Goal: Transaction & Acquisition: Purchase product/service

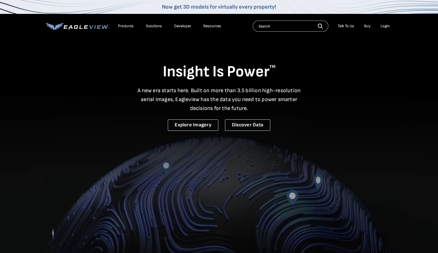
click at [383, 24] on div "Login" at bounding box center [384, 26] width 9 height 5
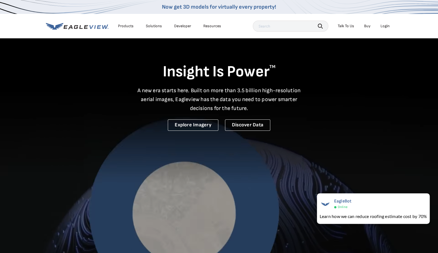
click at [386, 26] on div "Login" at bounding box center [384, 26] width 9 height 5
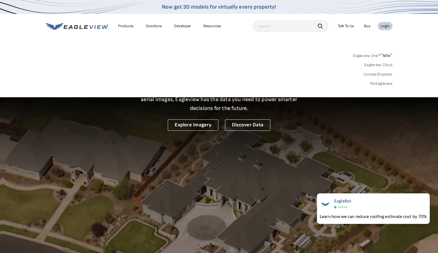
click at [381, 83] on link "MyEagleview" at bounding box center [381, 83] width 22 height 5
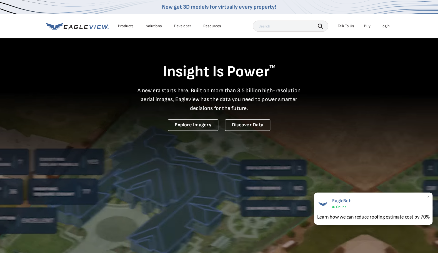
click at [426, 196] on div "EagleBot Online Learn how we can reduce roofing estimate cost by 70% ×" at bounding box center [373, 208] width 118 height 32
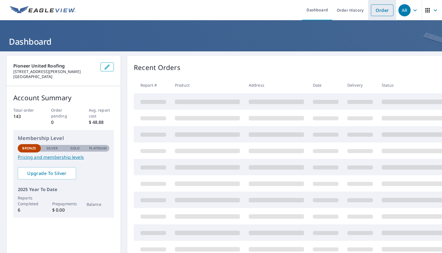
click at [380, 12] on link "Order" at bounding box center [382, 10] width 22 height 12
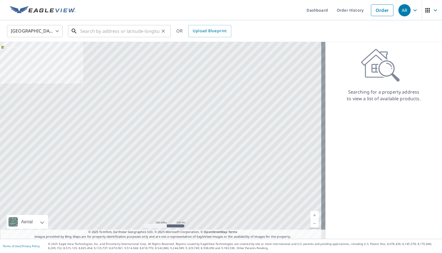
click at [113, 32] on input "text" at bounding box center [119, 31] width 79 height 16
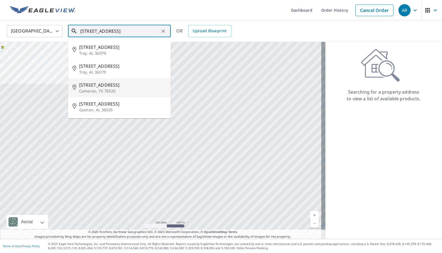
click at [106, 85] on span "1139 County Road 220" at bounding box center [122, 85] width 87 height 7
type input "1139 County Road 220 Cameron, TX 76520"
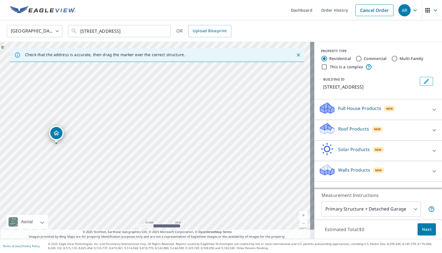
drag, startPoint x: 168, startPoint y: 158, endPoint x: 172, endPoint y: 127, distance: 31.7
click at [172, 127] on div "1139 County Road 220 Cameron, TX 76520" at bounding box center [157, 140] width 314 height 197
drag, startPoint x: 186, startPoint y: 134, endPoint x: 189, endPoint y: 142, distance: 8.5
click at [189, 142] on div "1139 County Road 220 Cameron, TX 76520" at bounding box center [157, 140] width 314 height 197
drag, startPoint x: 234, startPoint y: 119, endPoint x: 211, endPoint y: 168, distance: 53.8
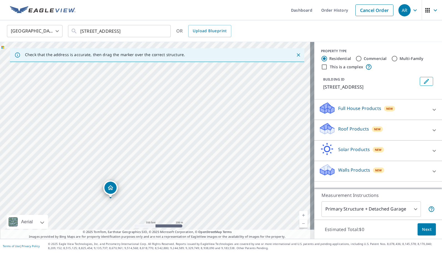
click at [211, 168] on div "1139 County Road 220 Cameron, TX 76520" at bounding box center [157, 140] width 314 height 197
drag, startPoint x: 204, startPoint y: 174, endPoint x: 209, endPoint y: 150, distance: 24.5
click at [209, 150] on div "1139 County Road 220 Cameron, TX 76520" at bounding box center [157, 140] width 314 height 197
drag, startPoint x: 273, startPoint y: 130, endPoint x: 164, endPoint y: 131, distance: 109.3
click at [164, 131] on div "1139 County Road 220 Cameron, TX 76520" at bounding box center [157, 140] width 314 height 197
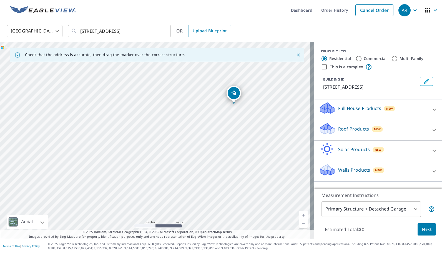
drag, startPoint x: 153, startPoint y: 164, endPoint x: 239, endPoint y: 82, distance: 118.1
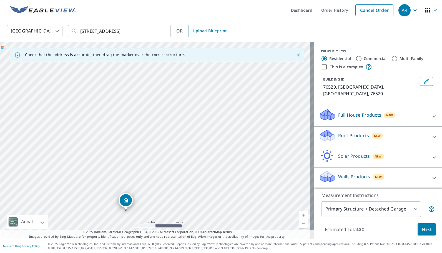
drag, startPoint x: 211, startPoint y: 128, endPoint x: 182, endPoint y: 199, distance: 76.4
click at [182, 199] on div "76520, US , TX 76520" at bounding box center [157, 140] width 314 height 197
drag, startPoint x: 123, startPoint y: 200, endPoint x: 193, endPoint y: 146, distance: 88.3
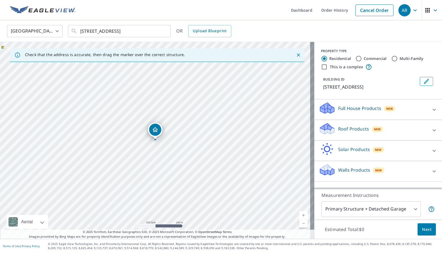
click at [300, 214] on link "Current Level 17, Zoom In" at bounding box center [303, 215] width 8 height 8
click at [300, 214] on link "Current Level 18, Zoom In" at bounding box center [303, 215] width 8 height 8
click at [300, 214] on link "Current Level 19, Zoom In" at bounding box center [303, 215] width 8 height 8
drag, startPoint x: 154, startPoint y: 130, endPoint x: 141, endPoint y: 128, distance: 13.0
drag, startPoint x: 192, startPoint y: 103, endPoint x: 203, endPoint y: 141, distance: 40.1
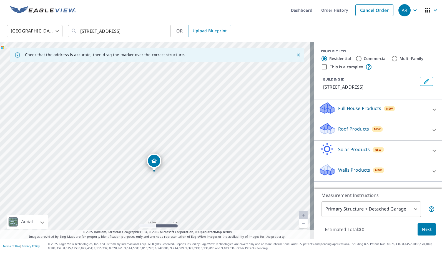
click at [203, 141] on div "1423 County Road 220 Cameron, TX 76520" at bounding box center [157, 140] width 314 height 197
click at [299, 224] on link "Current Level 20, Zoom Out" at bounding box center [303, 223] width 8 height 8
drag, startPoint x: 216, startPoint y: 151, endPoint x: 222, endPoint y: 177, distance: 26.7
click at [222, 177] on div "1423 County Road 220 Cameron, TX 76520" at bounding box center [157, 140] width 314 height 197
click at [303, 213] on div "1423 County Road 220 Cameron, TX 76520" at bounding box center [157, 140] width 314 height 197
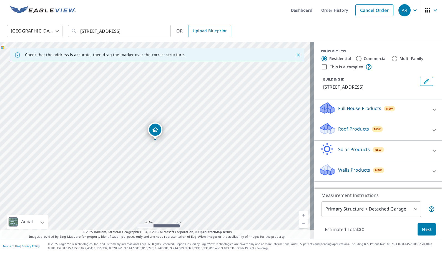
click at [300, 213] on link "Current Level 19, Zoom In" at bounding box center [303, 215] width 8 height 8
drag, startPoint x: 210, startPoint y: 146, endPoint x: 208, endPoint y: 163, distance: 17.3
click at [208, 163] on div "1423 County Road 220 Cameron, TX 76520" at bounding box center [157, 140] width 314 height 197
click at [433, 108] on div at bounding box center [433, 109] width 13 height 13
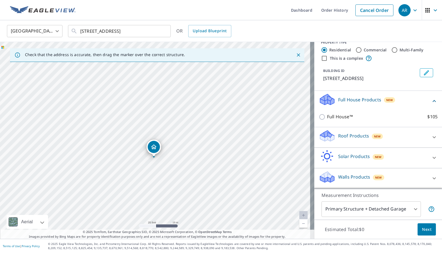
scroll to position [14, 0]
click at [431, 139] on icon at bounding box center [434, 137] width 7 height 7
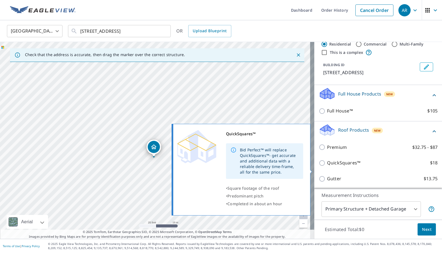
click at [320, 166] on input "QuickSquares™ $18" at bounding box center [323, 163] width 8 height 7
checkbox input "true"
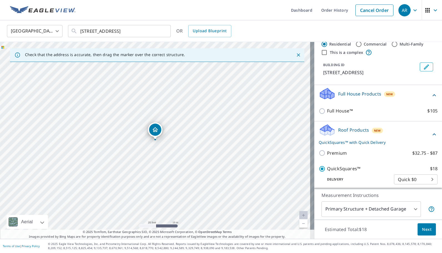
click at [411, 209] on body "AR AR Dashboard Order History Cancel Order AR United States US ​ 1139 County Ro…" at bounding box center [221, 126] width 442 height 253
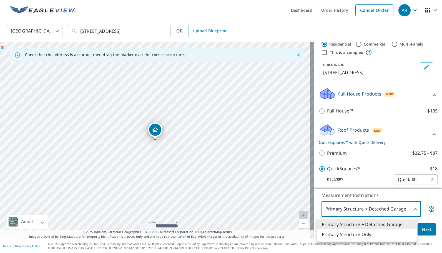
click at [369, 235] on li "Primary Structure Only" at bounding box center [366, 234] width 99 height 10
type input "2"
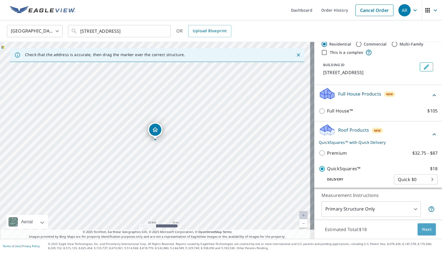
click at [424, 230] on span "Next" at bounding box center [426, 229] width 9 height 7
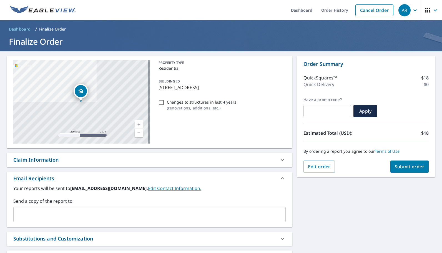
click at [404, 168] on span "Submit order" at bounding box center [410, 166] width 30 height 6
